Goal: Navigation & Orientation: Find specific page/section

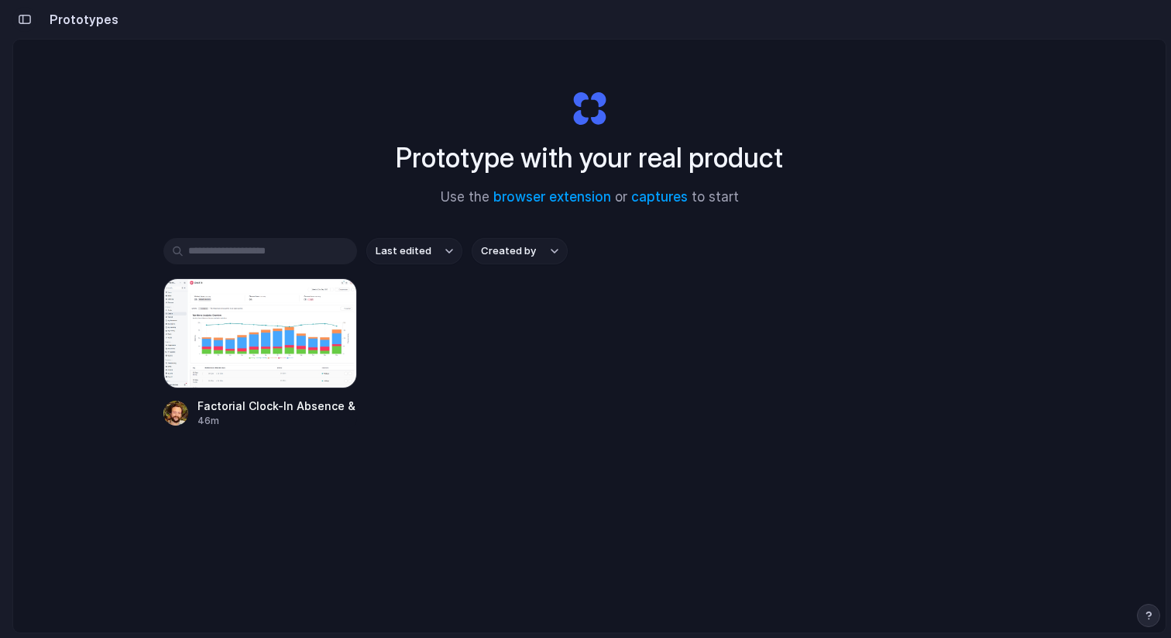
click at [29, 19] on div "button" at bounding box center [25, 19] width 14 height 11
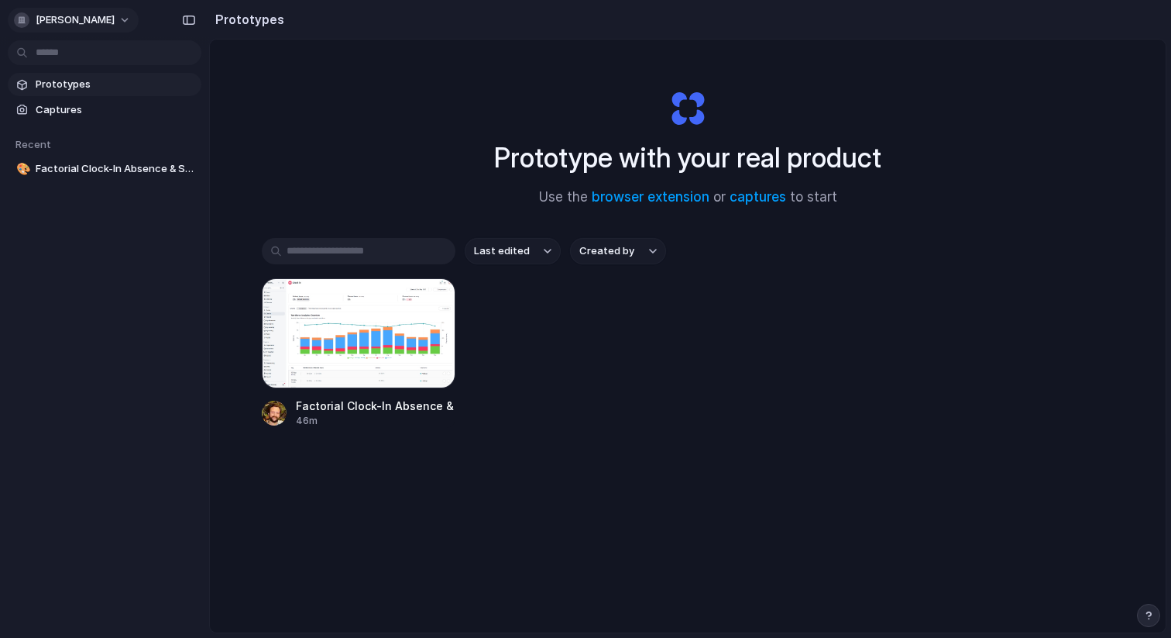
click at [84, 16] on span "[PERSON_NAME]" at bounding box center [75, 19] width 79 height 15
click at [111, 265] on div "Settings Invite members Change theme Sign out" at bounding box center [585, 319] width 1171 height 638
click at [1150, 608] on button "button" at bounding box center [1148, 615] width 23 height 23
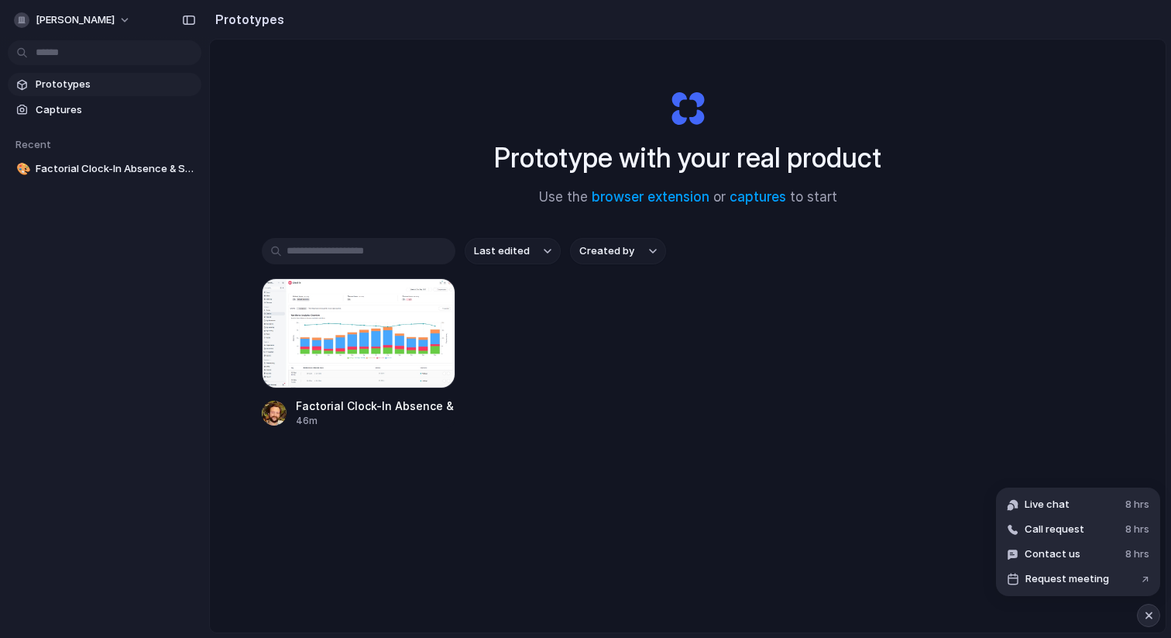
click at [759, 473] on div "Last edited Created by Factorial Clock-In Absence & Staffing Graph 46m" at bounding box center [688, 381] width 852 height 286
